Goal: Task Accomplishment & Management: Manage account settings

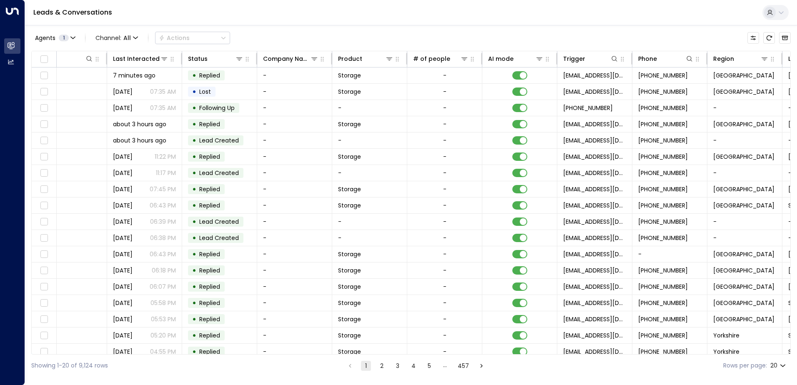
scroll to position [0, 314]
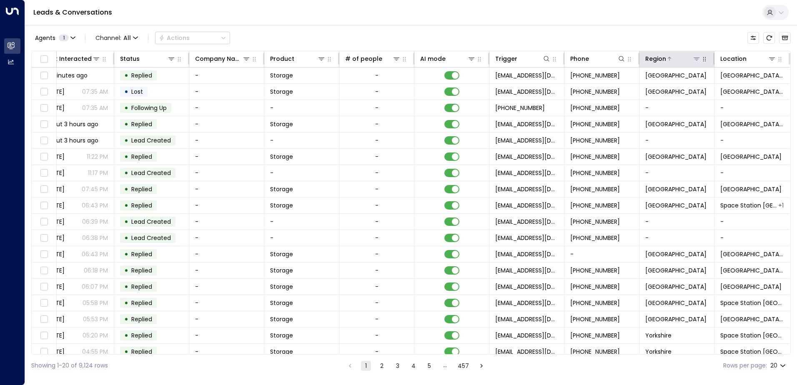
click at [695, 59] on icon at bounding box center [696, 59] width 6 height 3
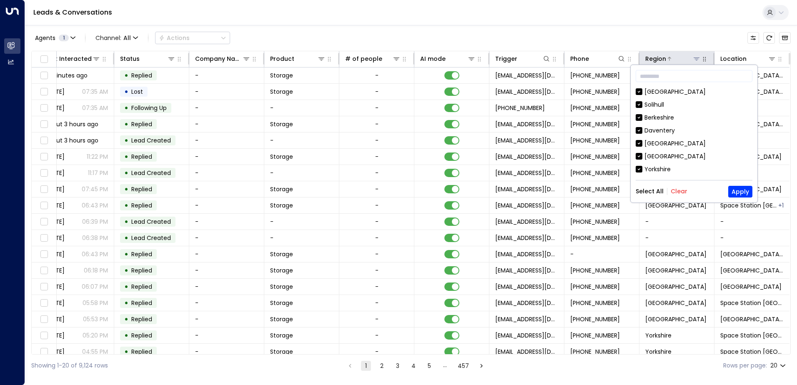
click at [695, 59] on icon at bounding box center [696, 59] width 6 height 3
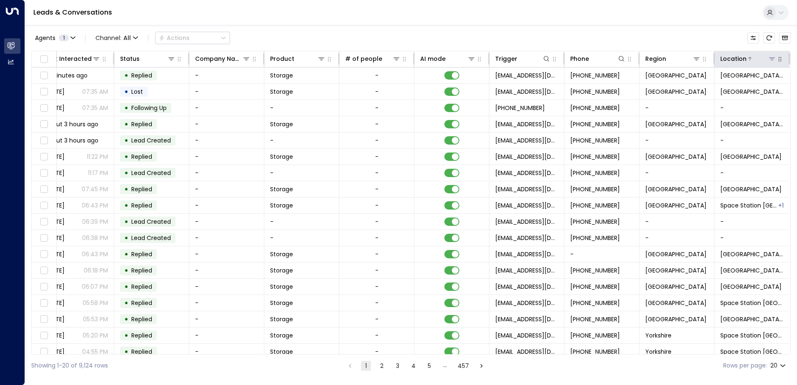
click at [762, 62] on div at bounding box center [761, 59] width 30 height 8
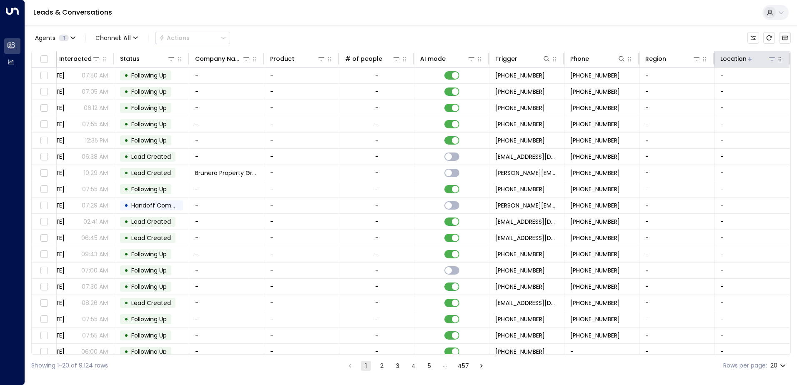
click at [768, 60] on icon at bounding box center [771, 58] width 7 height 7
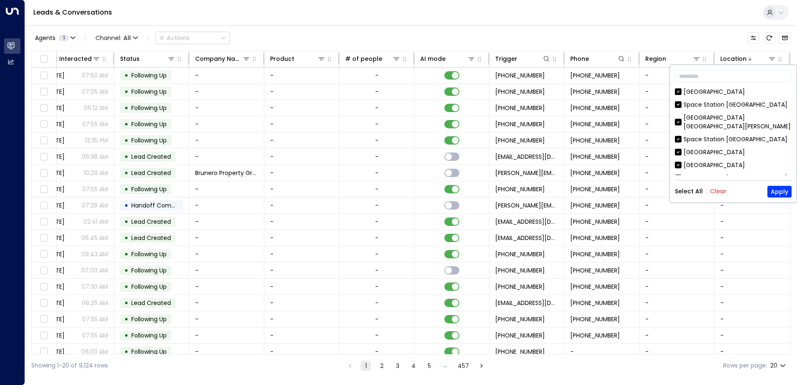
click at [718, 195] on button "Clear" at bounding box center [718, 191] width 17 height 7
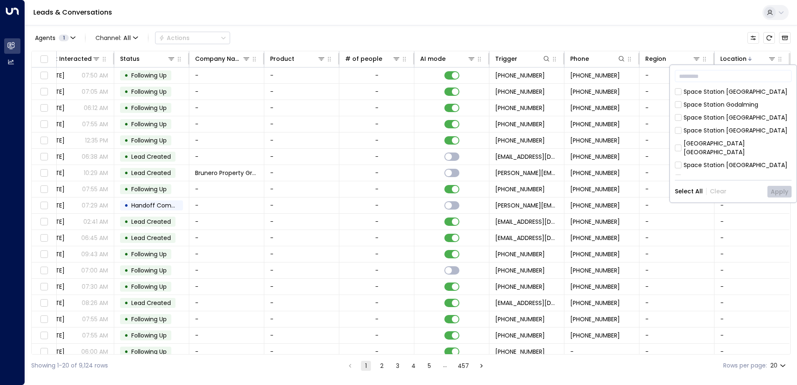
scroll to position [208, 0]
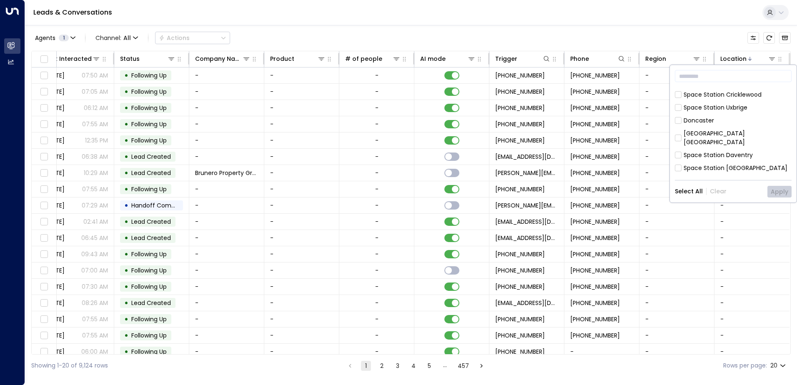
click at [686, 177] on div "[GEOGRAPHIC_DATA]" at bounding box center [713, 181] width 61 height 9
click at [785, 190] on button "Apply" at bounding box center [779, 192] width 24 height 12
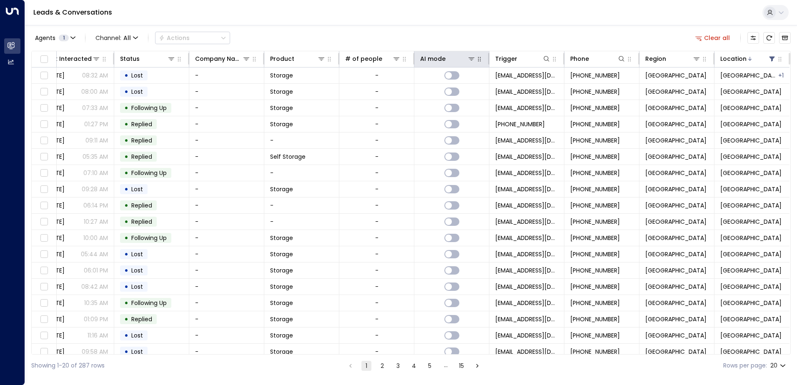
click at [475, 59] on button "button" at bounding box center [479, 59] width 8 height 8
click at [464, 60] on div at bounding box center [460, 59] width 30 height 8
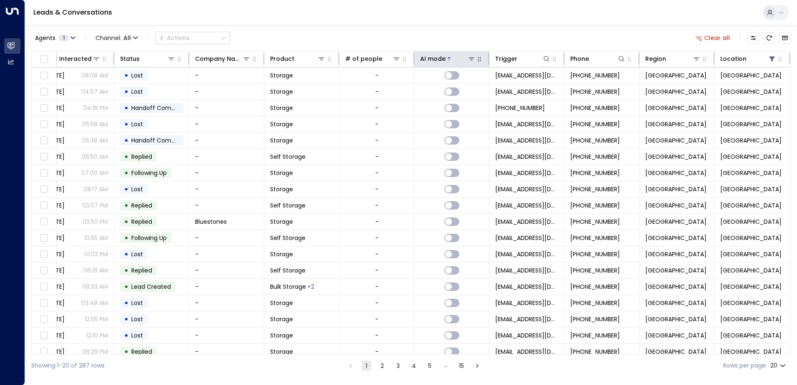
click at [476, 56] on icon "button" at bounding box center [479, 59] width 7 height 7
click at [478, 59] on icon "button" at bounding box center [479, 59] width 3 height 5
drag, startPoint x: 465, startPoint y: 55, endPoint x: 463, endPoint y: 62, distance: 7.0
click at [468, 55] on icon at bounding box center [471, 58] width 7 height 7
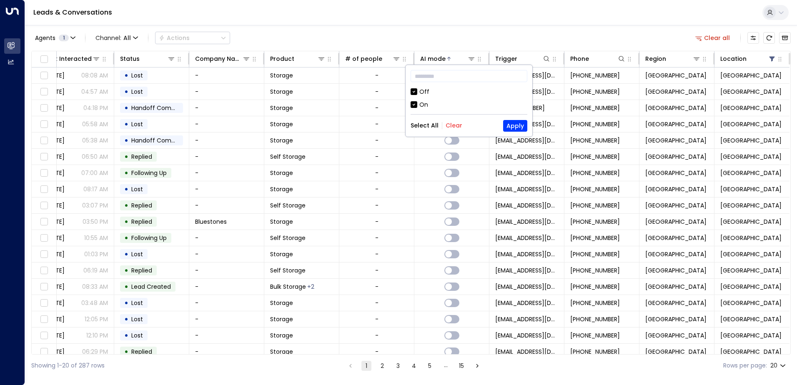
click at [428, 105] on div "On" at bounding box center [468, 104] width 117 height 9
drag, startPoint x: 421, startPoint y: 91, endPoint x: 423, endPoint y: 96, distance: 5.6
click at [421, 91] on div "Off" at bounding box center [424, 92] width 10 height 9
click at [512, 130] on button "Apply" at bounding box center [515, 126] width 24 height 12
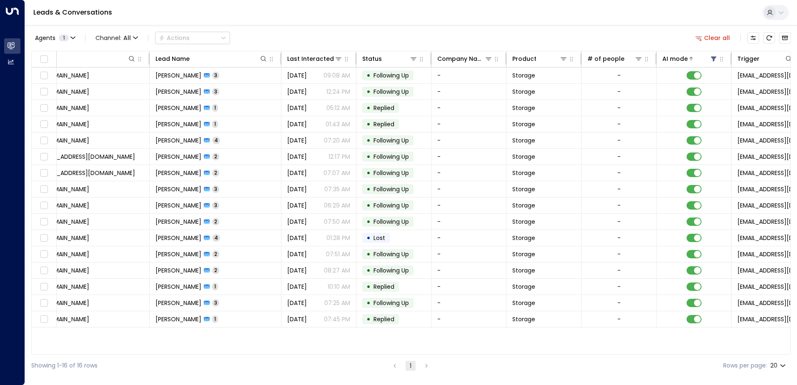
scroll to position [0, 15]
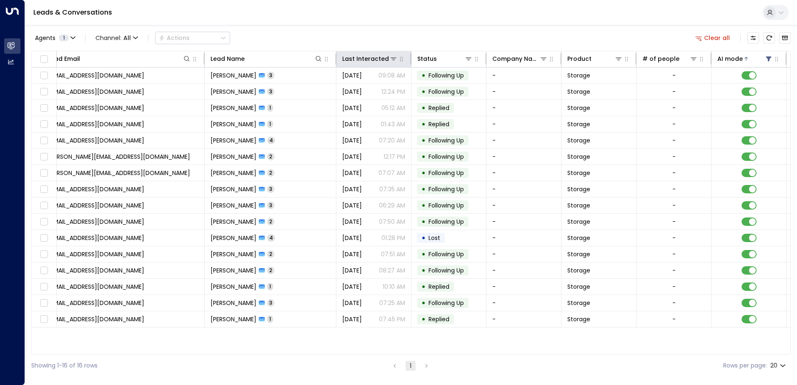
click at [373, 64] on th "Last Interacted" at bounding box center [373, 59] width 75 height 16
click at [360, 61] on div "Last Interacted" at bounding box center [362, 59] width 40 height 10
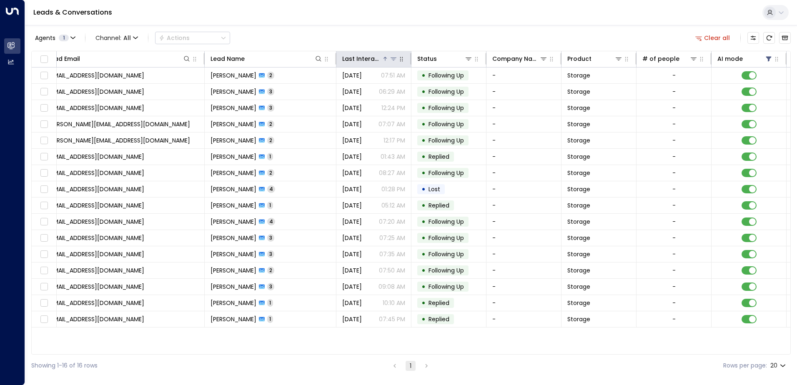
click at [357, 58] on div "Last Interacted" at bounding box center [362, 59] width 40 height 10
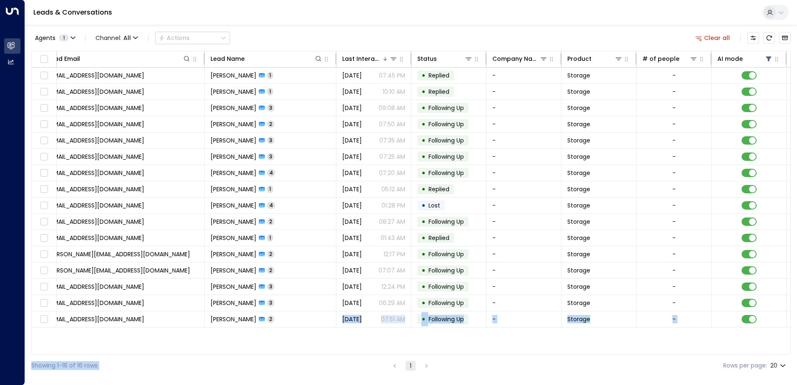
drag, startPoint x: 350, startPoint y: 355, endPoint x: 331, endPoint y: 354, distance: 18.8
click at [331, 354] on div "Agents 1 Channel: All Actions Clear all Lead Email Lead Name Last Interacted St…" at bounding box center [410, 201] width 759 height 352
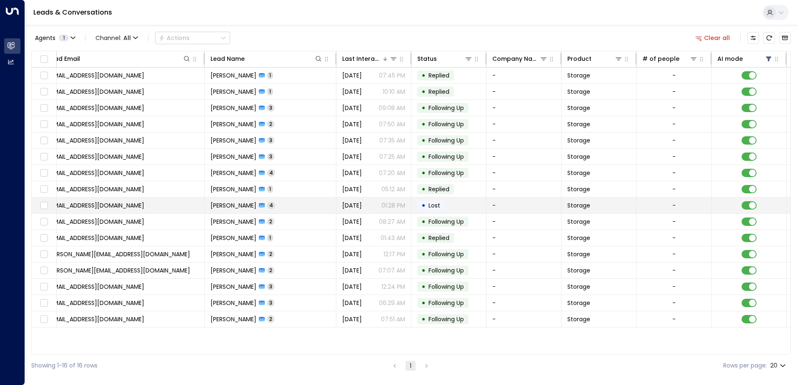
click at [310, 208] on td "[PERSON_NAME] 4" at bounding box center [271, 206] width 132 height 16
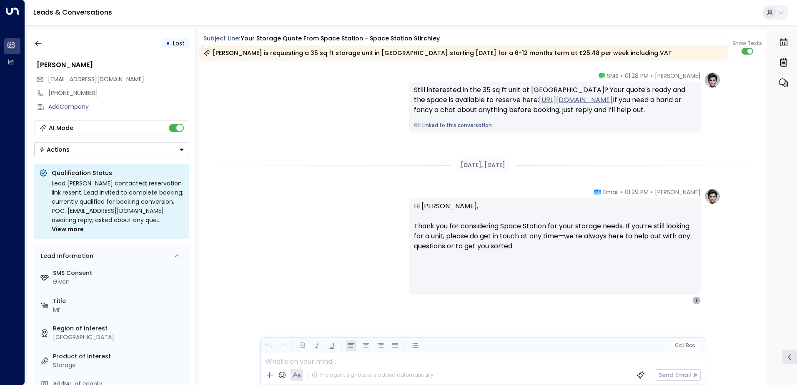
click at [167, 43] on div "•" at bounding box center [168, 43] width 4 height 15
click at [170, 153] on button "Actions" at bounding box center [111, 149] width 155 height 15
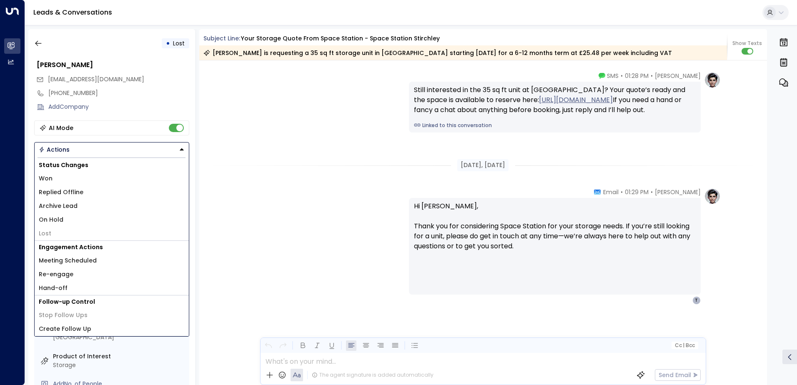
click at [50, 222] on span "On Hold" at bounding box center [51, 219] width 25 height 9
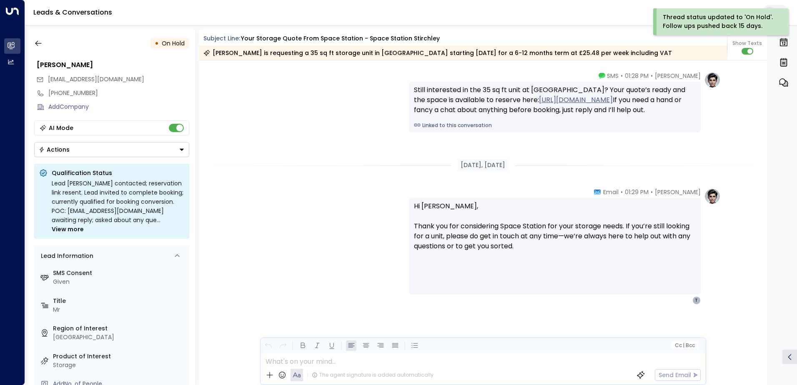
click at [180, 148] on icon "Button group with a nested menu" at bounding box center [182, 150] width 6 height 6
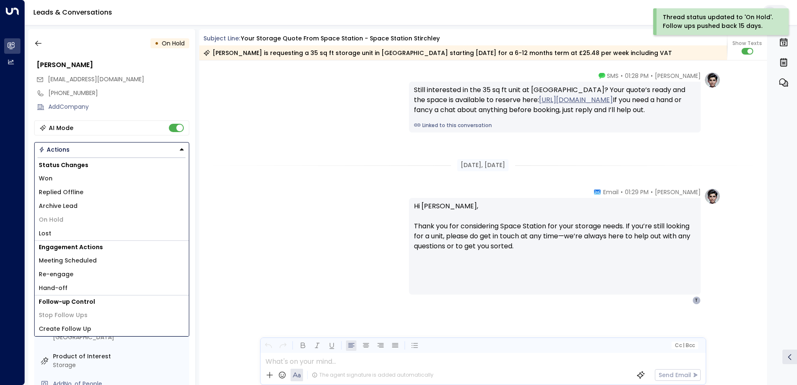
click at [70, 273] on span "Re-engage" at bounding box center [56, 274] width 35 height 9
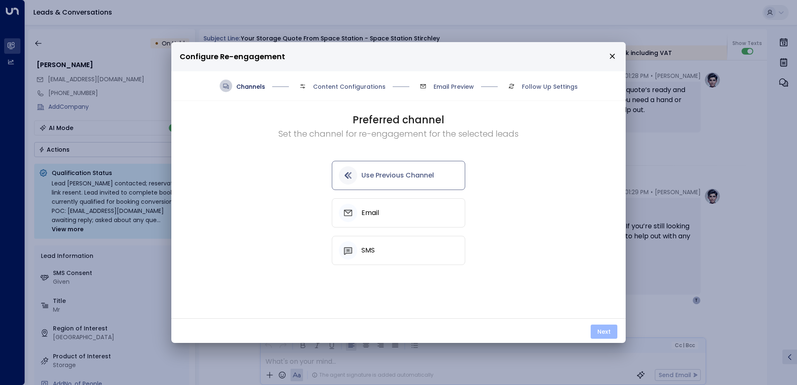
click at [603, 337] on button "Next" at bounding box center [604, 332] width 27 height 14
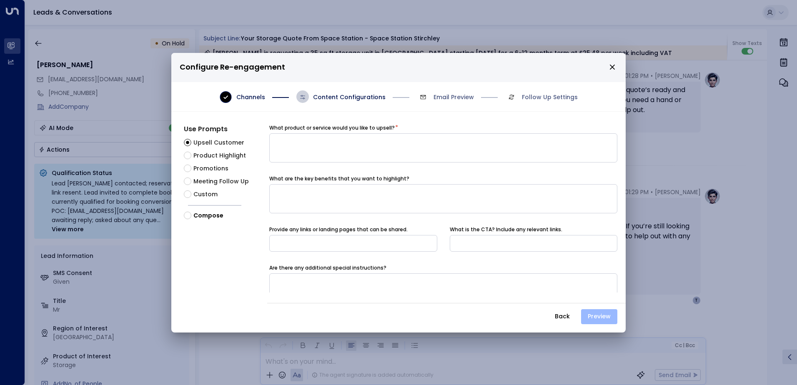
click at [605, 319] on button "Preview" at bounding box center [599, 316] width 36 height 15
click at [559, 318] on button "Back" at bounding box center [562, 316] width 29 height 15
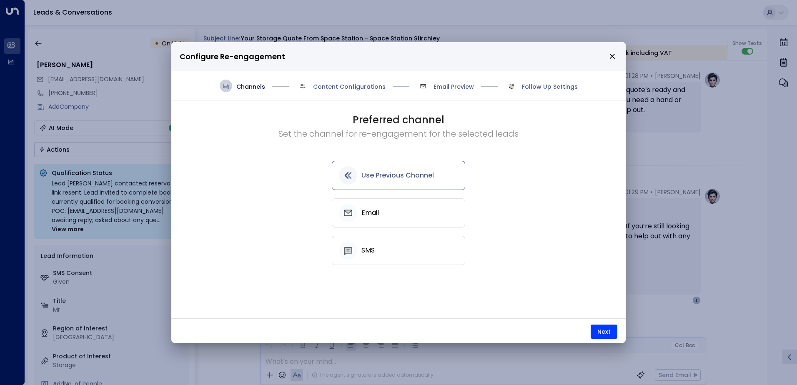
click at [612, 53] on icon "close" at bounding box center [612, 57] width 8 height 8
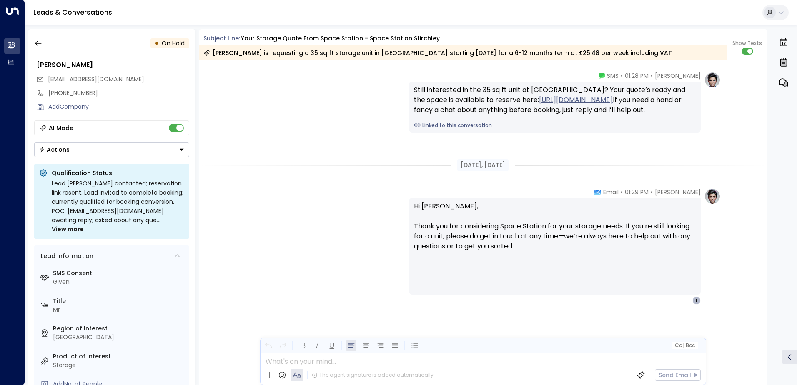
click at [177, 151] on button "Actions" at bounding box center [111, 149] width 155 height 15
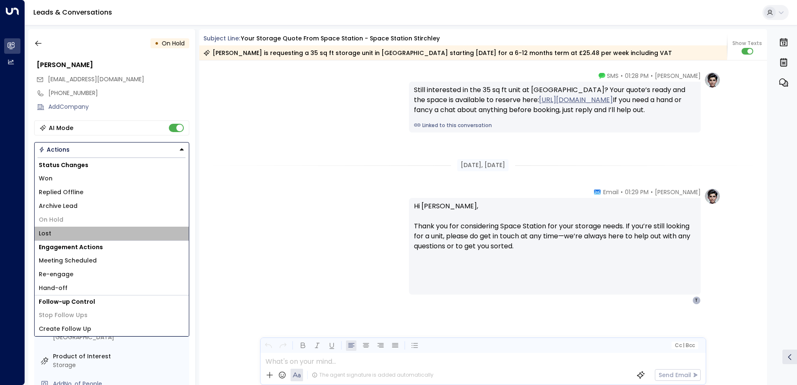
click at [67, 234] on li "Lost" at bounding box center [112, 234] width 154 height 14
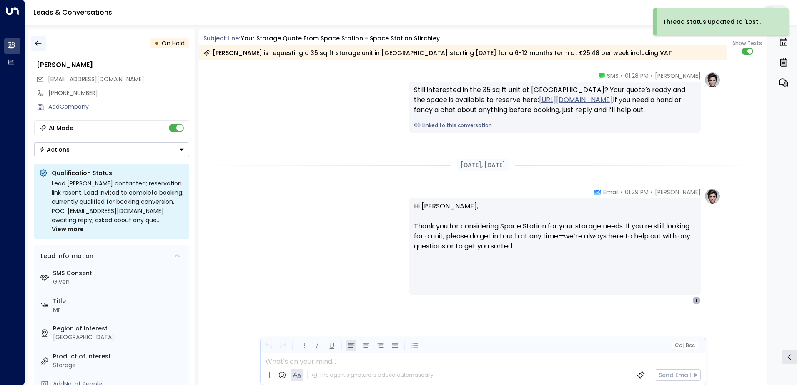
click at [41, 45] on icon "button" at bounding box center [38, 43] width 8 height 8
